Goal: Download file/media

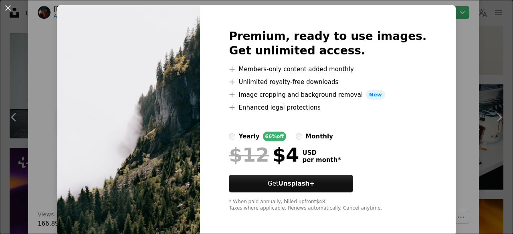
scroll to position [22, 0]
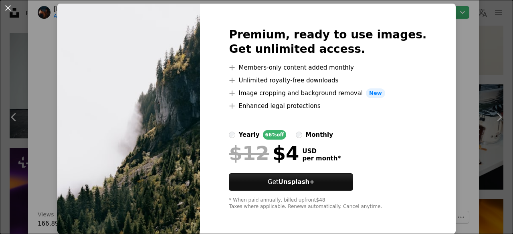
click at [304, 130] on label "monthly" at bounding box center [314, 135] width 37 height 10
click at [440, 36] on div "An X shape Premium, ready to use images. Get unlimited access. A plus sign Memb…" at bounding box center [256, 117] width 513 height 234
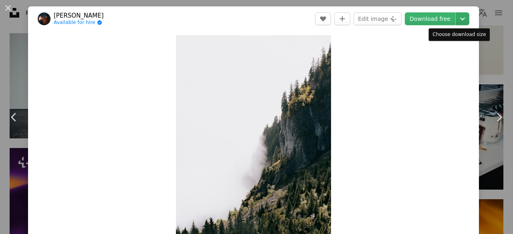
click at [458, 19] on icon "Chevron down" at bounding box center [462, 19] width 13 height 10
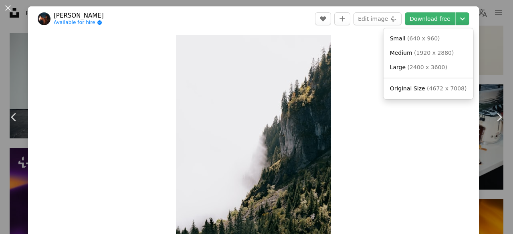
click at [403, 135] on dialog "An X shape Chevron left Chevron right [PERSON_NAME] Available for hire A checkm…" at bounding box center [256, 117] width 513 height 234
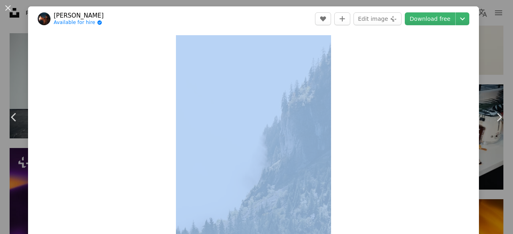
drag, startPoint x: 139, startPoint y: 22, endPoint x: 140, endPoint y: 66, distance: 44.5
click at [140, 66] on div "[PERSON_NAME] Available for hire A checkmark inside of a circle A heart A plus …" at bounding box center [253, 190] width 451 height 369
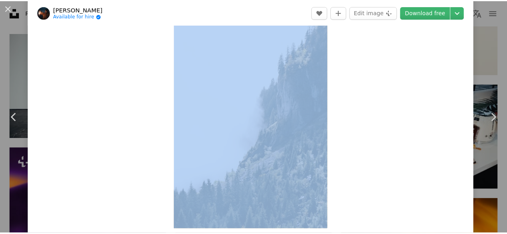
scroll to position [66, 0]
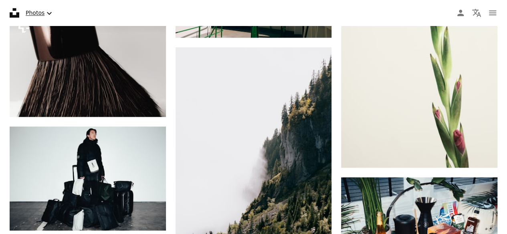
scroll to position [521, 0]
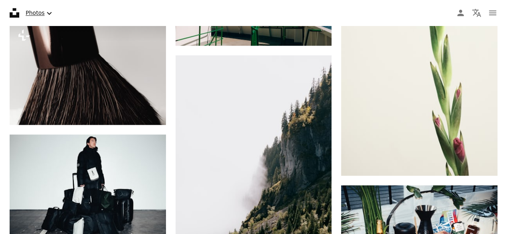
click at [52, 12] on button "Photos Chevron down" at bounding box center [39, 13] width 35 height 16
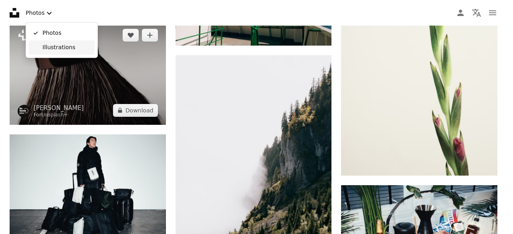
click at [67, 45] on span "Illustrations" at bounding box center [66, 48] width 49 height 8
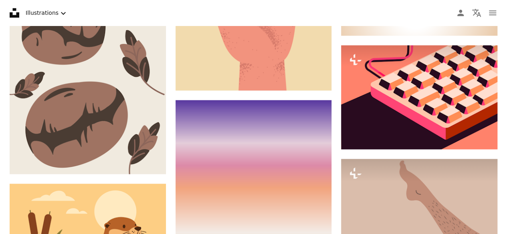
type input "**********"
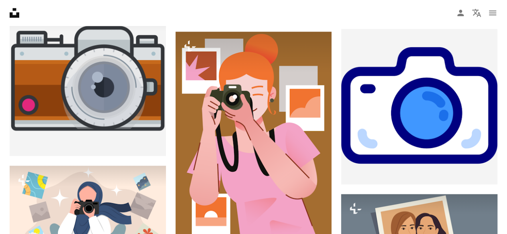
scroll to position [13, 0]
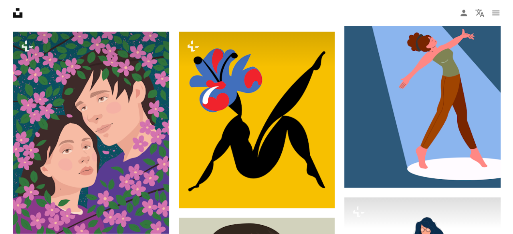
scroll to position [334, 0]
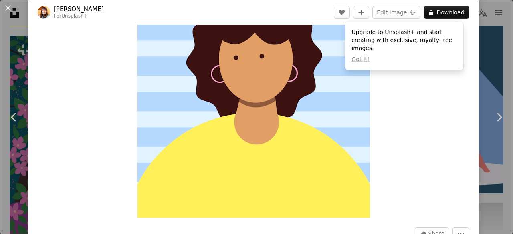
scroll to position [40, 0]
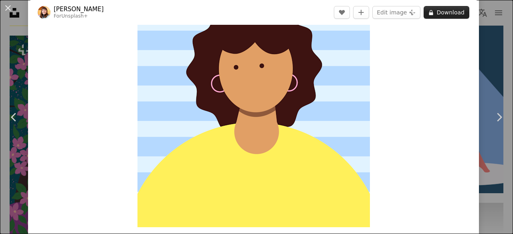
click at [444, 12] on button "A lock Download" at bounding box center [446, 12] width 46 height 13
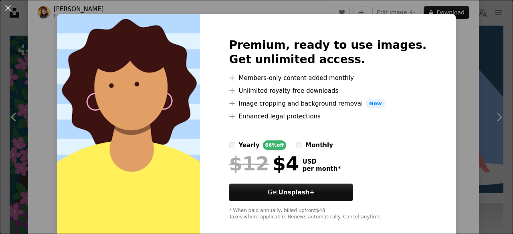
scroll to position [22, 0]
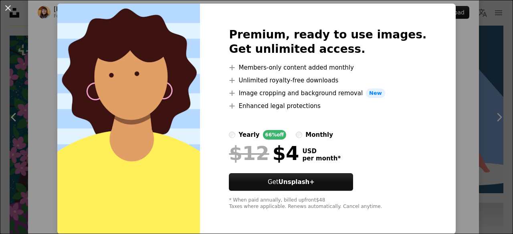
click at [463, 75] on div "An X shape Premium, ready to use images. Get unlimited access. A plus sign Memb…" at bounding box center [256, 117] width 513 height 234
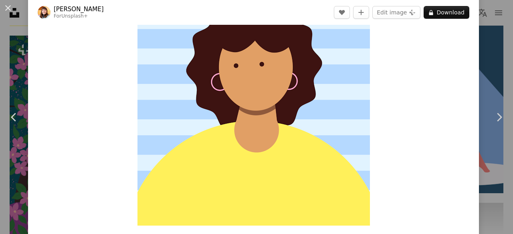
scroll to position [93, 0]
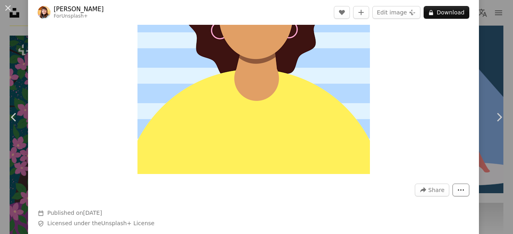
click at [452, 186] on button "More Actions" at bounding box center [460, 190] width 17 height 13
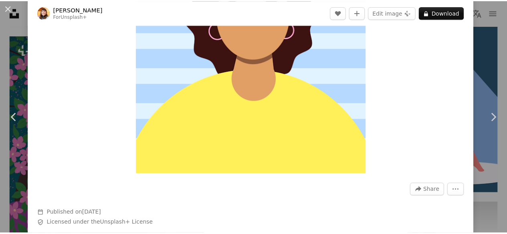
scroll to position [13, 0]
